Goal: Obtain resource: Download file/media

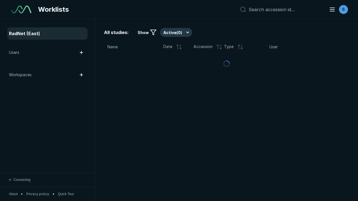
scroll to position [1528, 2330]
